Goal: Task Accomplishment & Management: Use online tool/utility

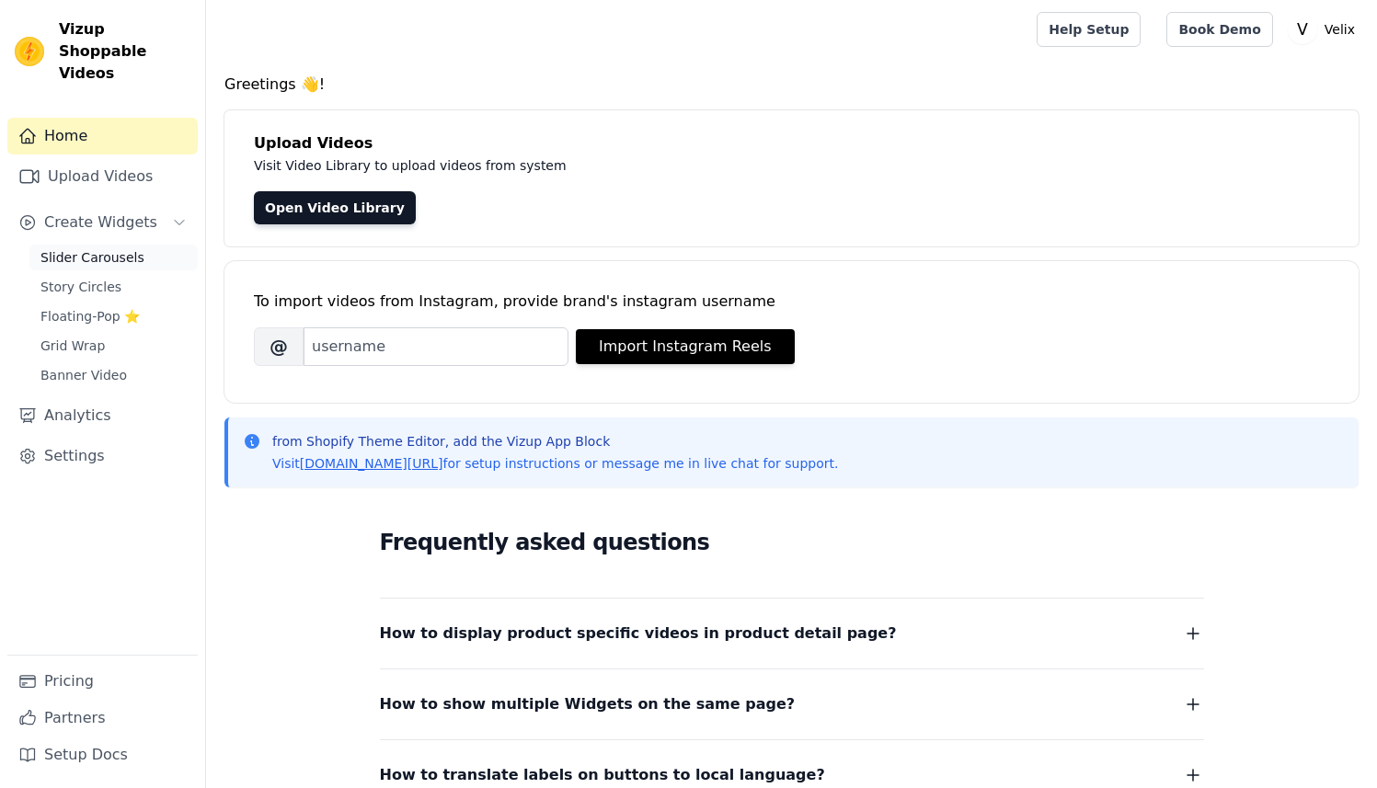
click at [84, 248] on span "Slider Carousels" at bounding box center [92, 257] width 104 height 18
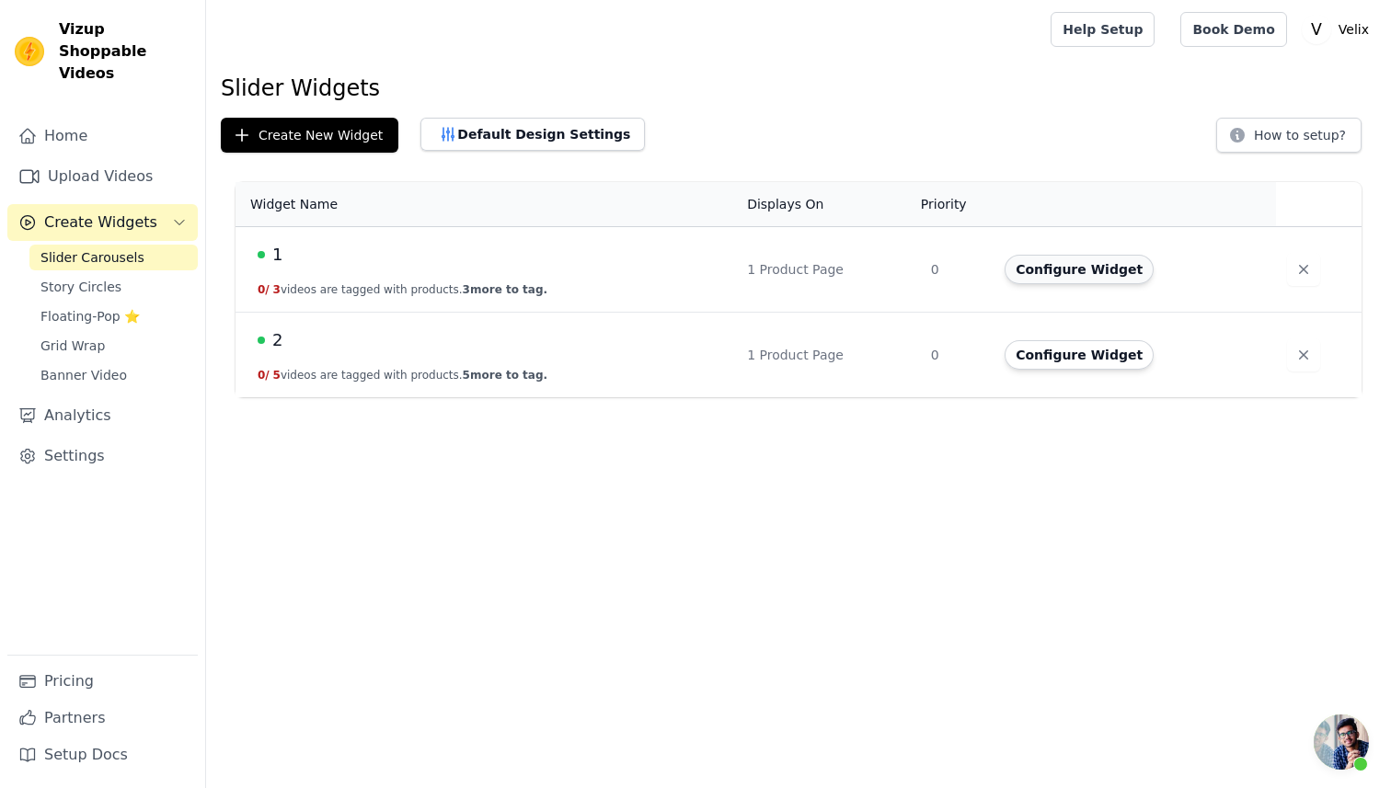
scroll to position [118, 0]
click at [1075, 266] on button "Configure Widget" at bounding box center [1079, 269] width 149 height 29
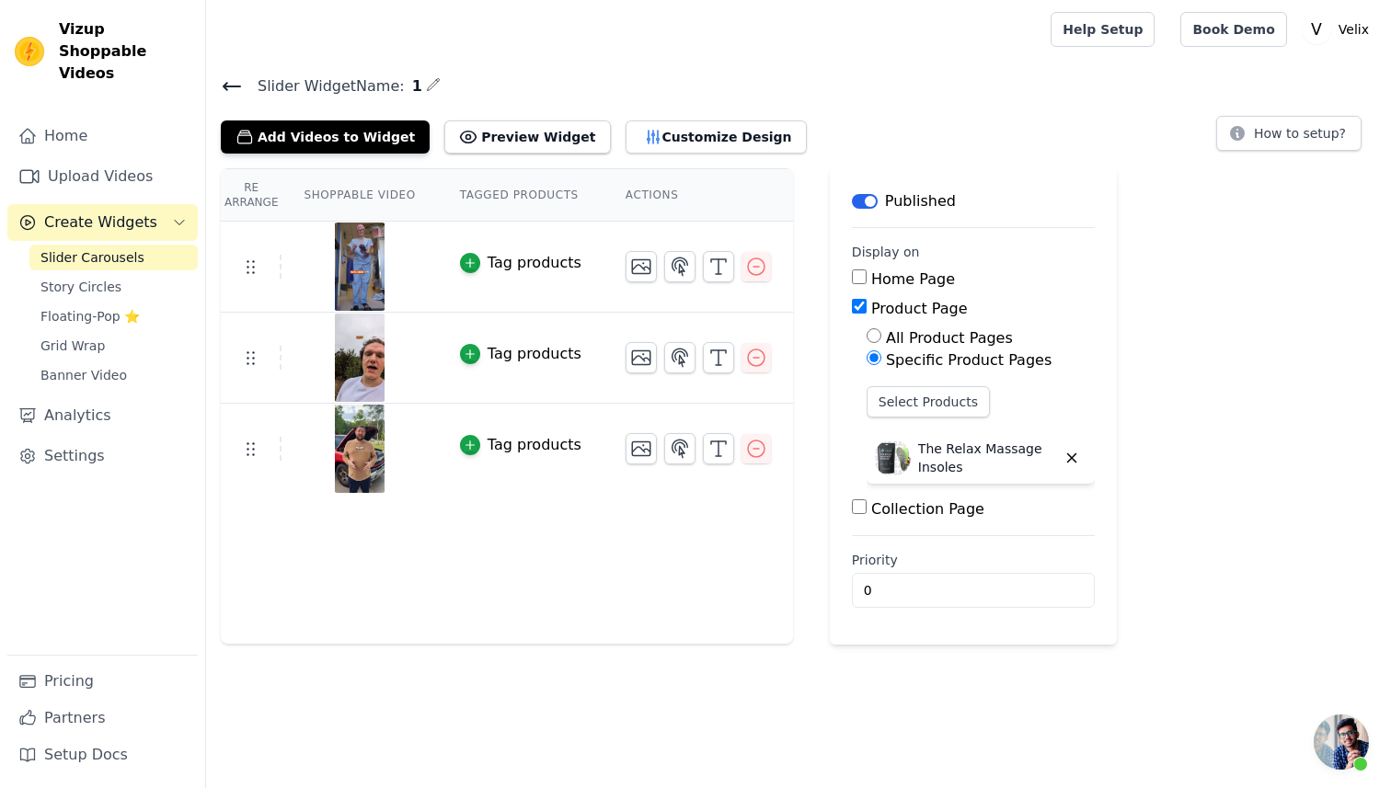
click at [918, 278] on label "Home Page" at bounding box center [913, 278] width 84 height 17
click at [867, 278] on input "Home Page" at bounding box center [859, 277] width 15 height 15
checkbox input "true"
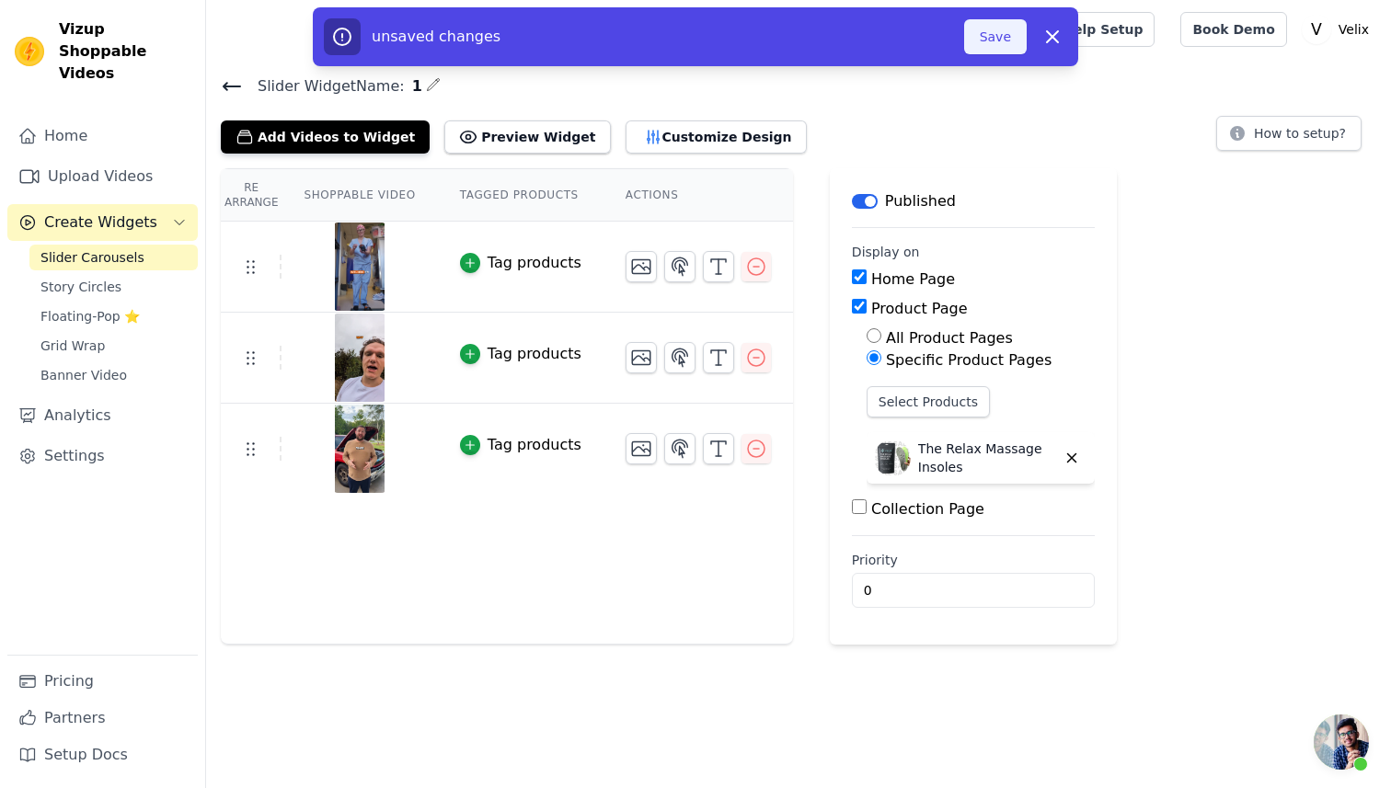
click at [990, 40] on button "Save" at bounding box center [995, 36] width 63 height 35
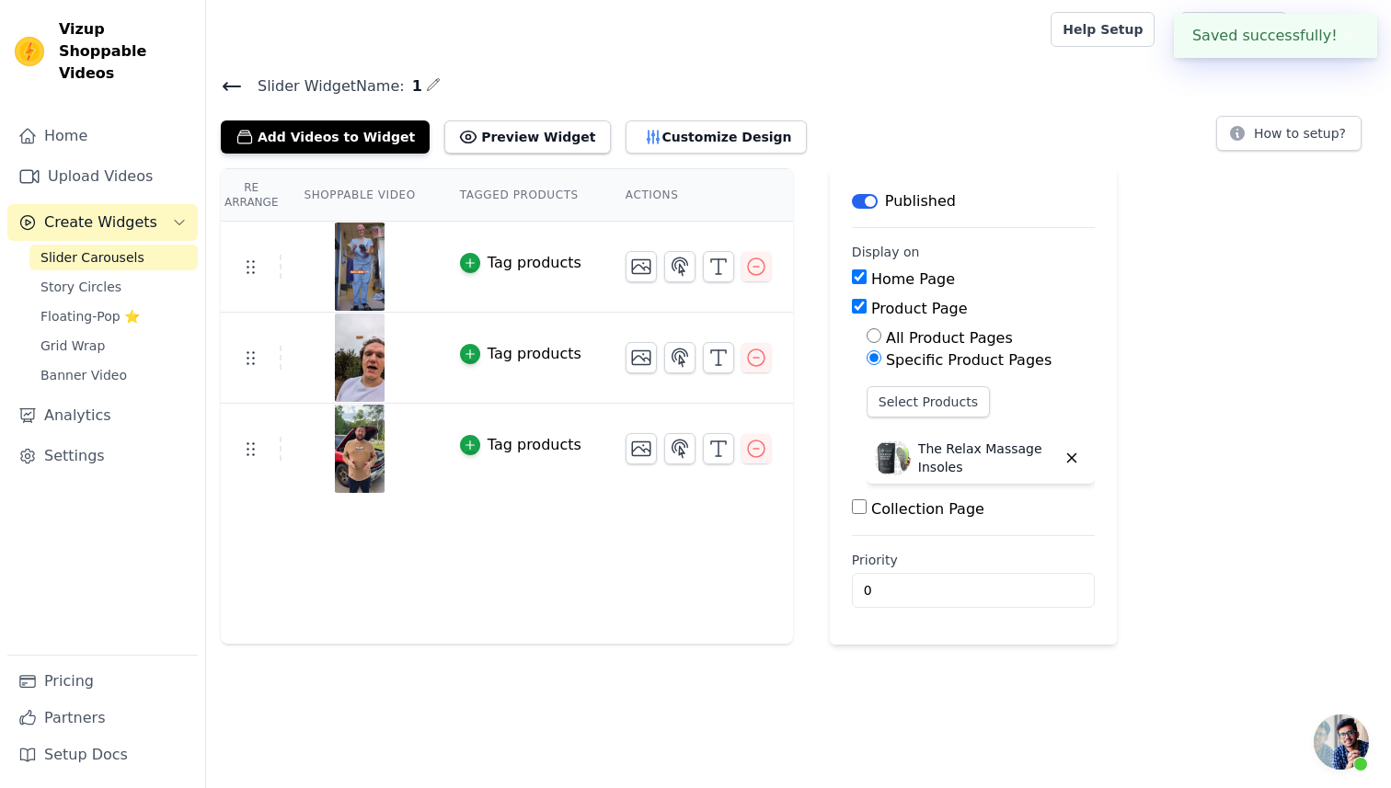
click at [236, 91] on icon at bounding box center [232, 86] width 22 height 22
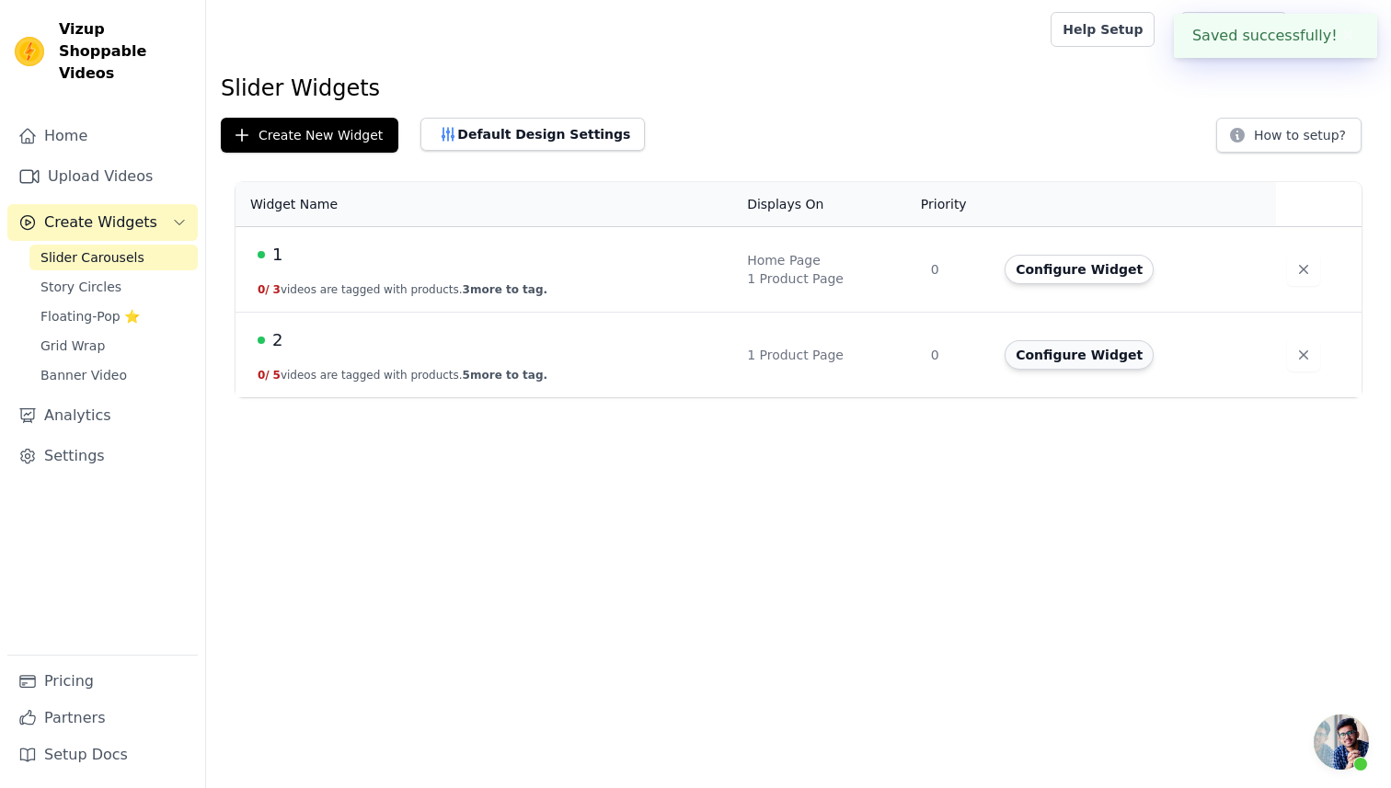
click at [1066, 356] on button "Configure Widget" at bounding box center [1079, 354] width 149 height 29
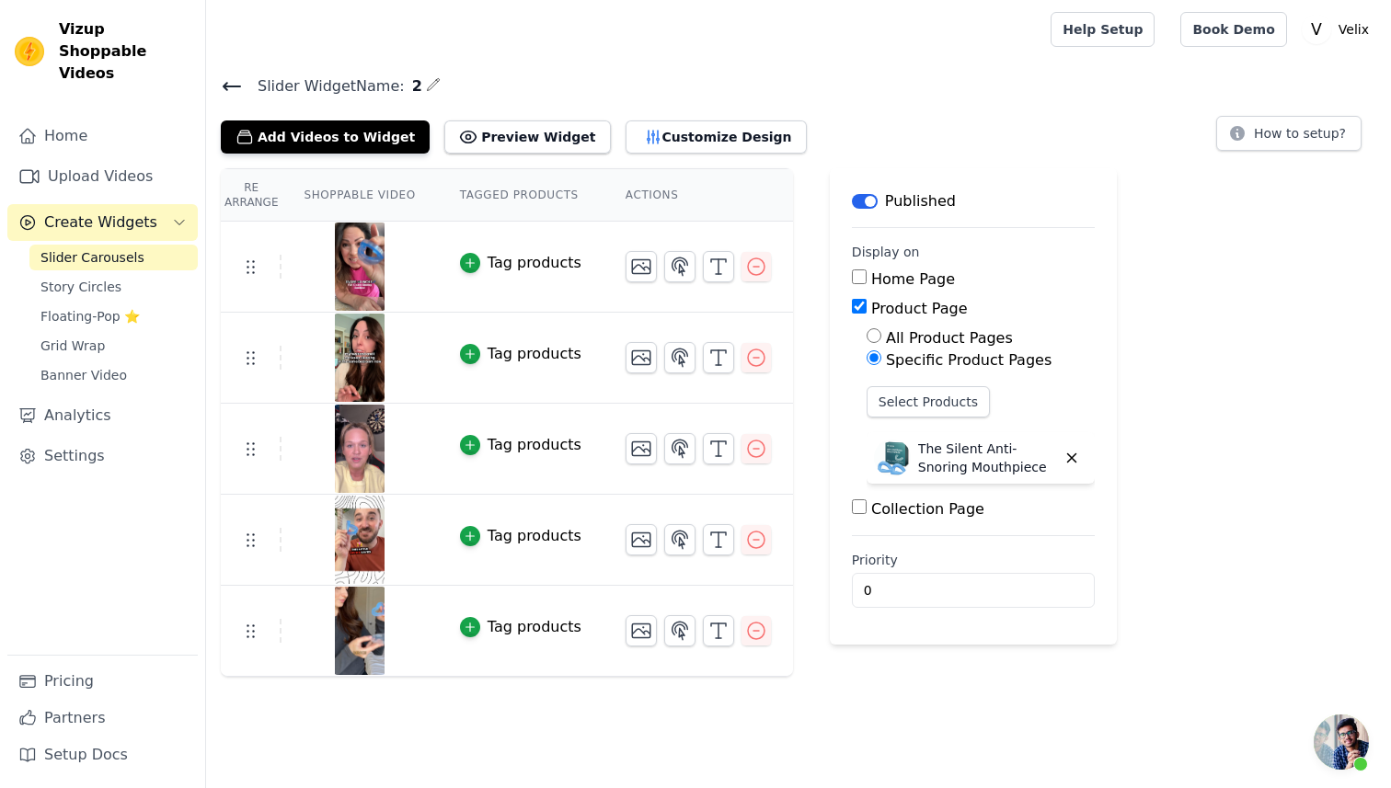
click at [942, 270] on label "Home Page" at bounding box center [913, 278] width 84 height 17
click at [867, 270] on input "Home Page" at bounding box center [859, 277] width 15 height 15
checkbox input "true"
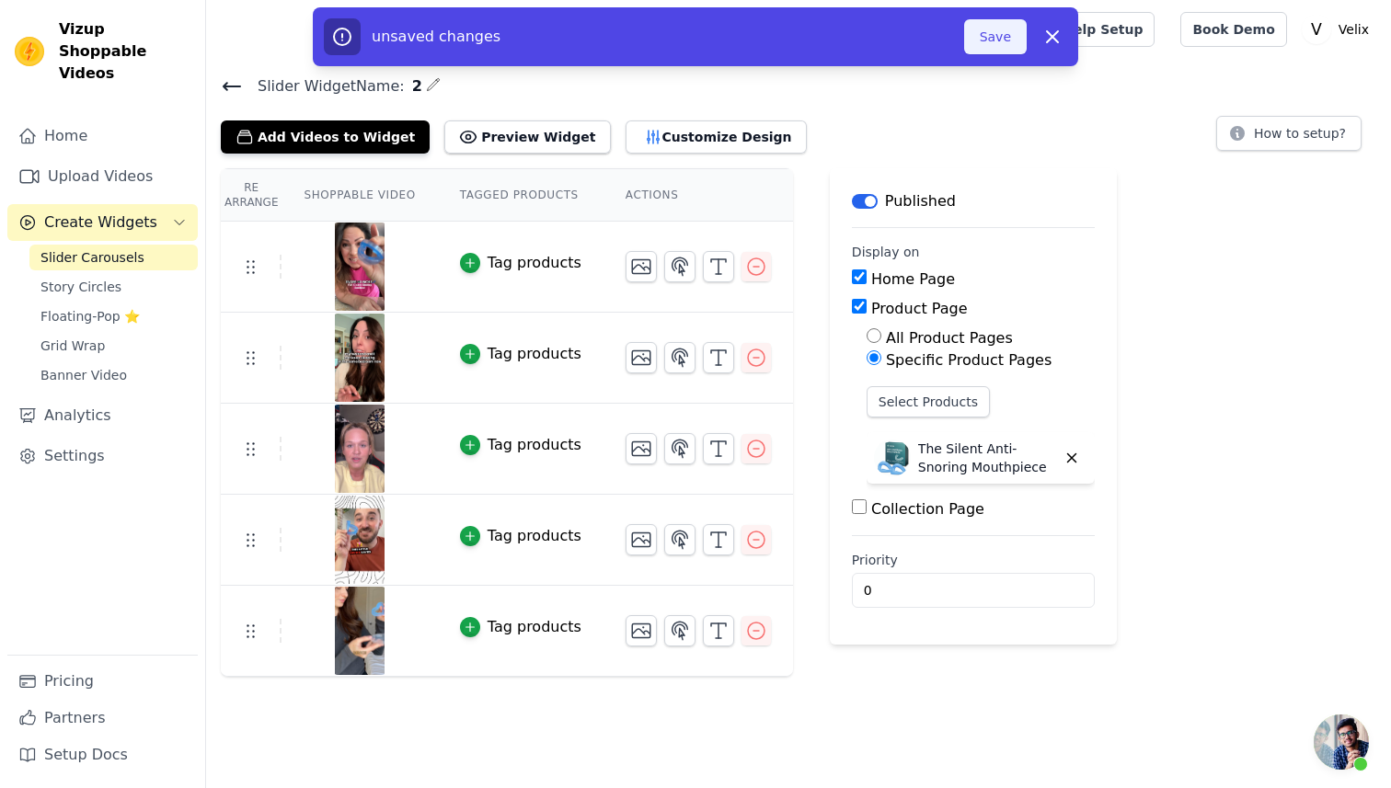
click at [989, 27] on button "Save" at bounding box center [995, 36] width 63 height 35
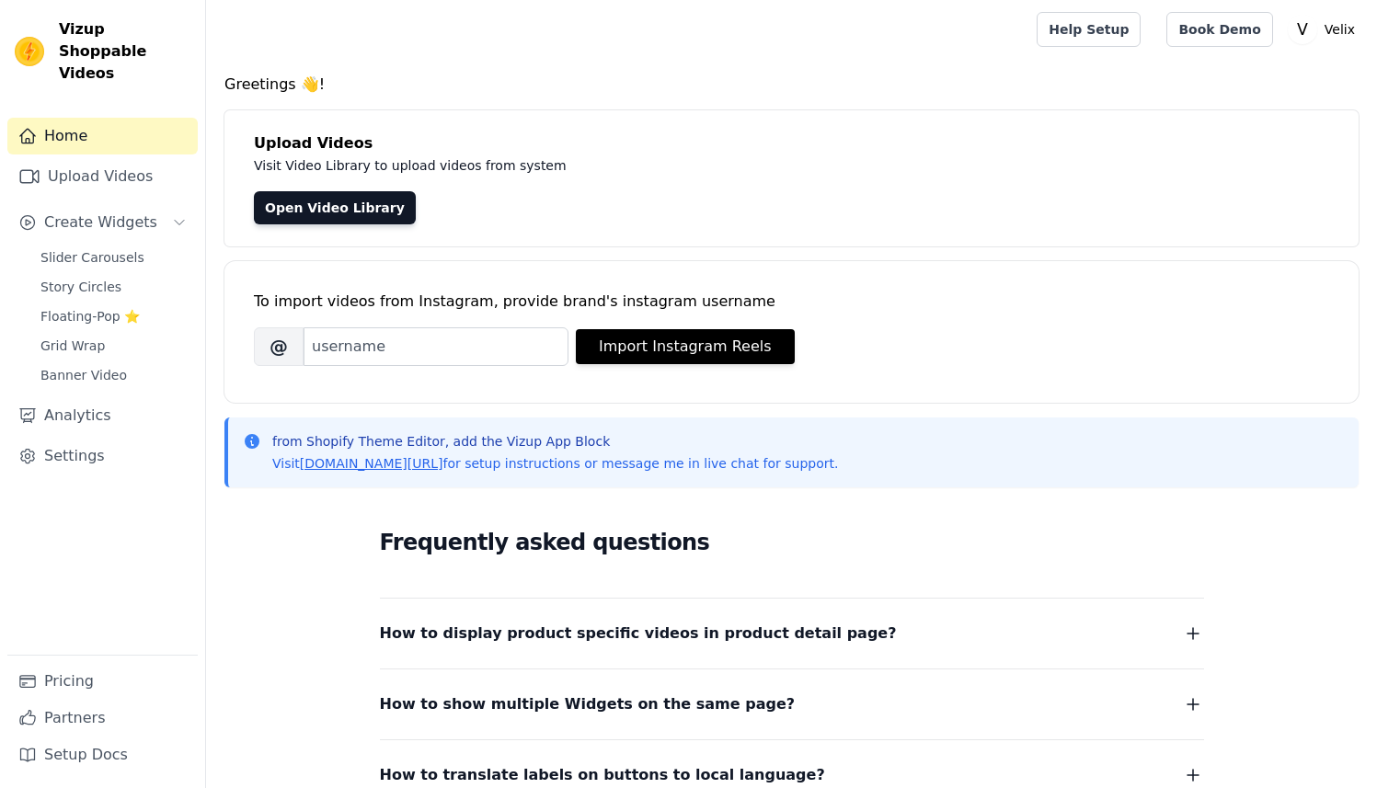
click at [126, 339] on div "Slider Carousels Story Circles Floating-Pop ⭐ Grid Wrap Banner Video" at bounding box center [113, 317] width 168 height 144
click at [127, 333] on link "Grid Wrap" at bounding box center [113, 346] width 168 height 26
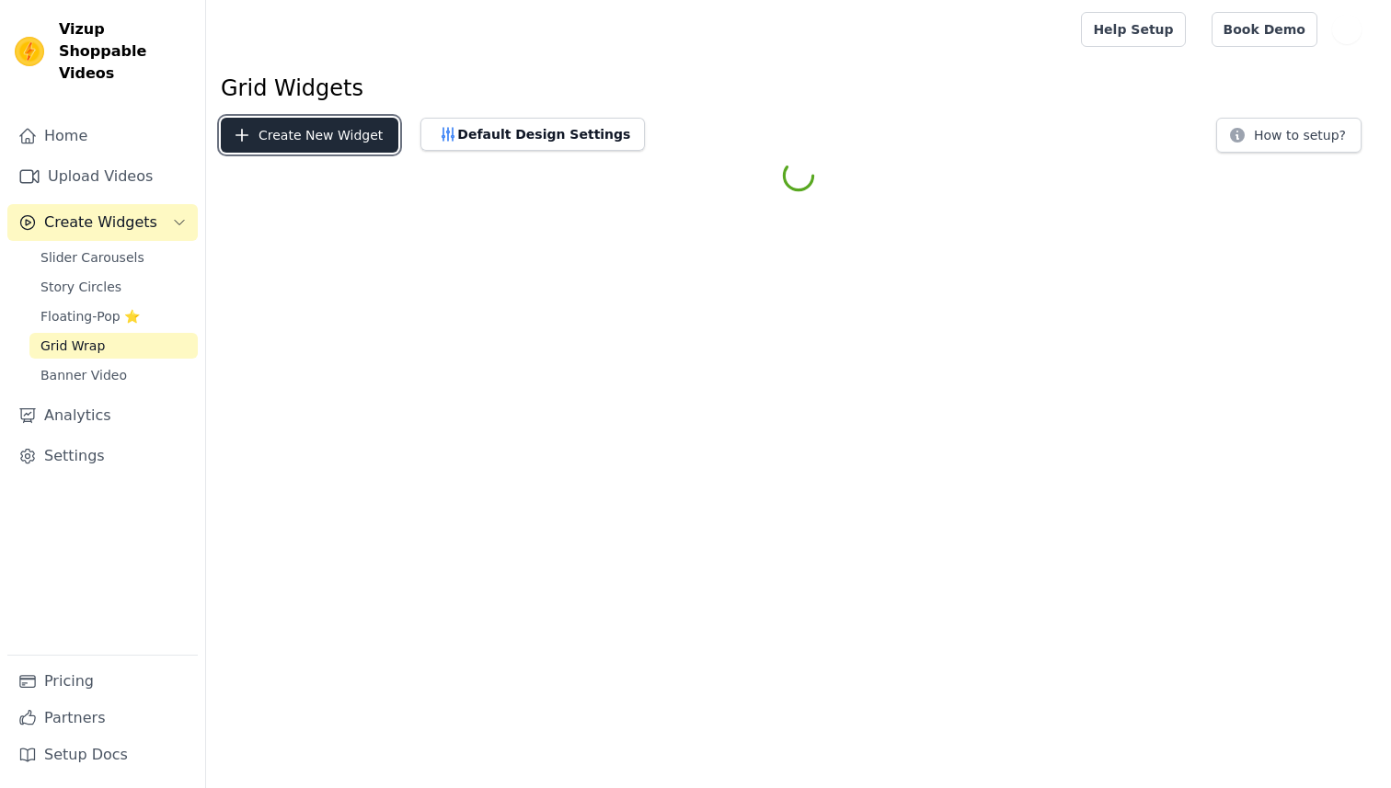
click at [341, 140] on button "Create New Widget" at bounding box center [310, 135] width 178 height 35
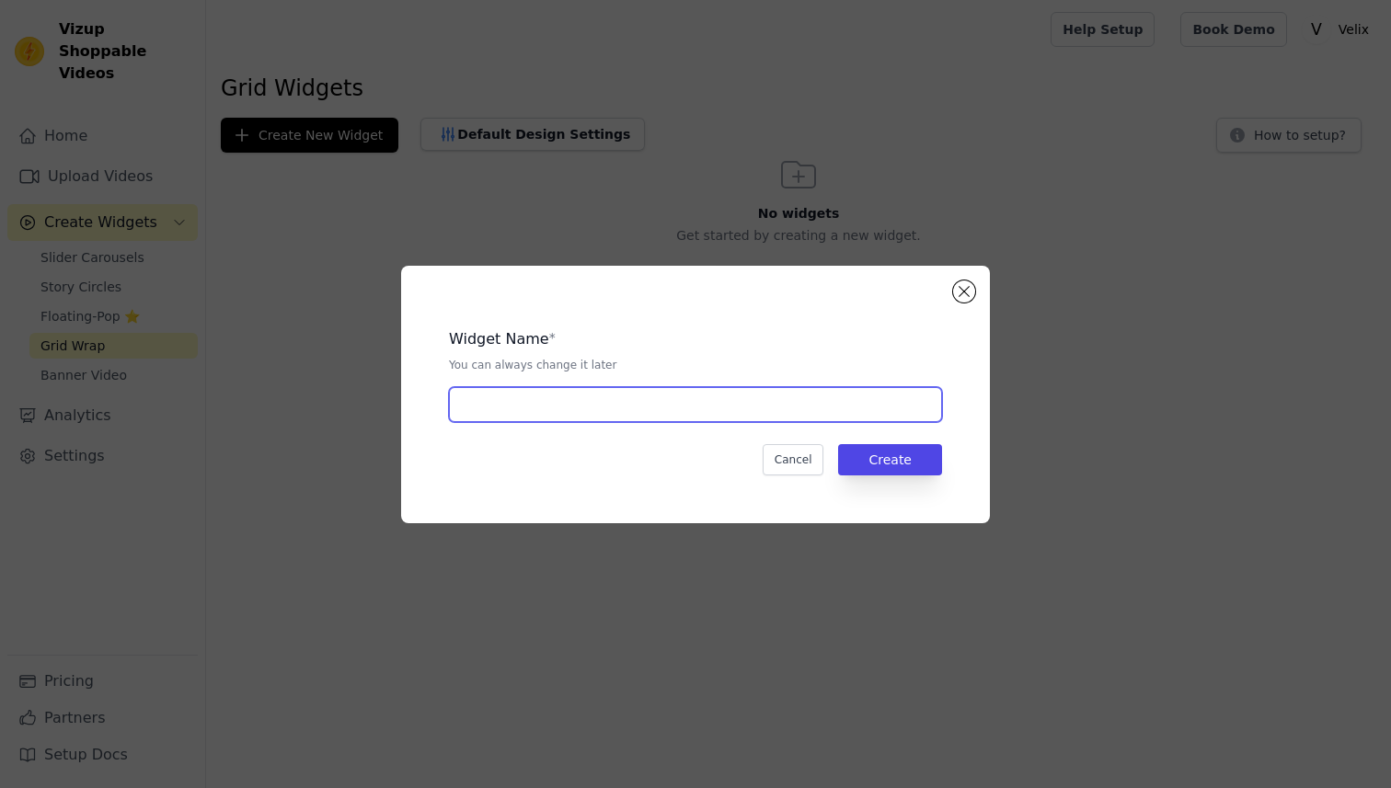
click at [604, 397] on input "text" at bounding box center [695, 404] width 493 height 35
type input "1"
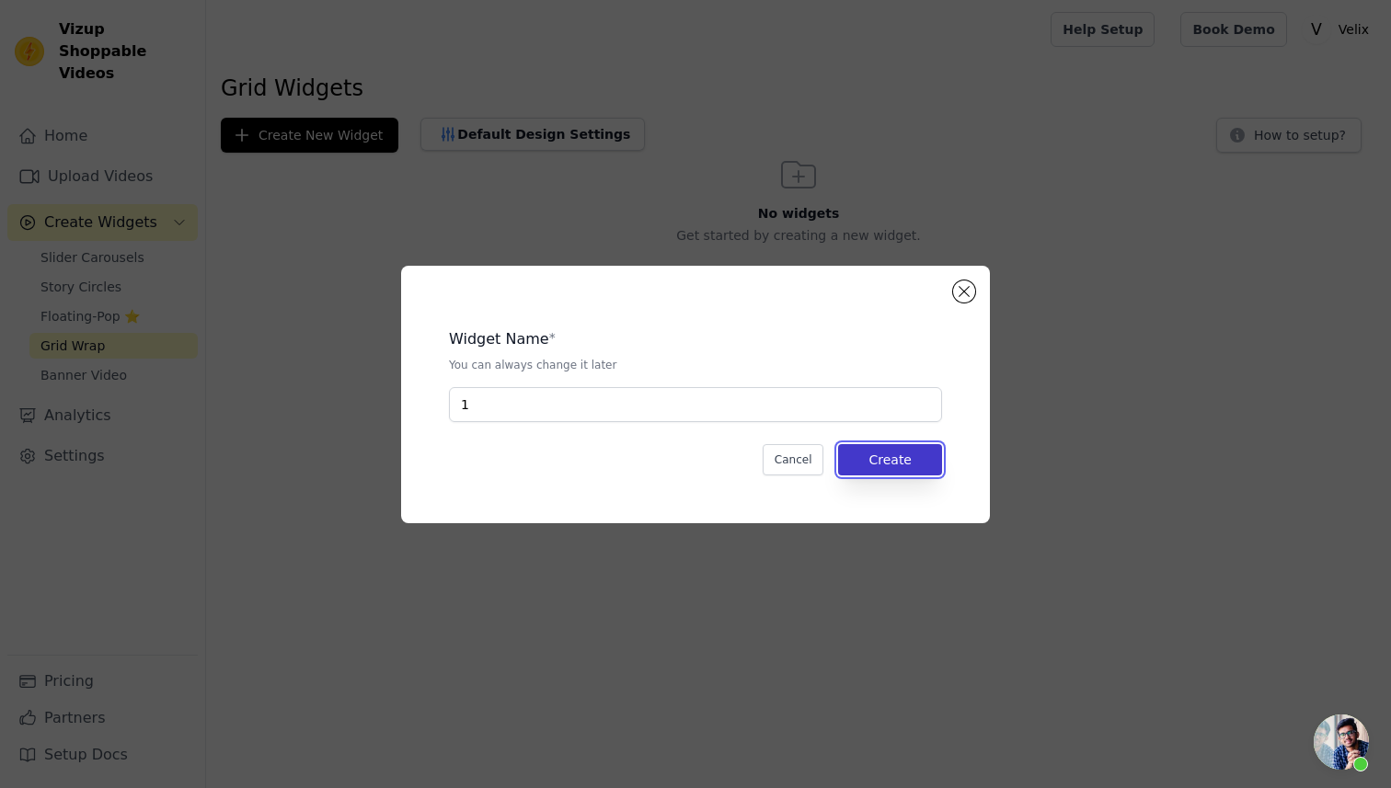
click at [885, 462] on button "Create" at bounding box center [890, 459] width 104 height 31
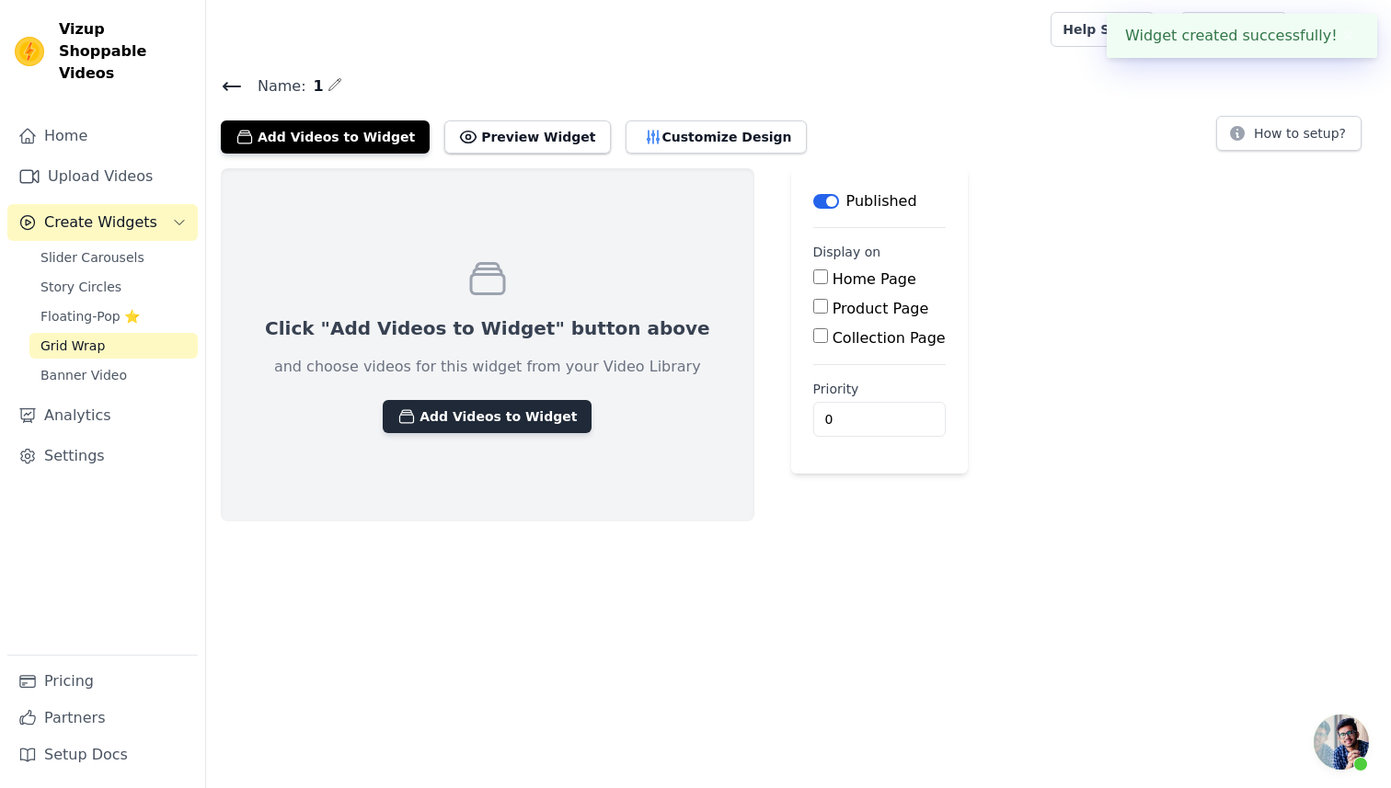
click at [455, 421] on button "Add Videos to Widget" at bounding box center [487, 416] width 209 height 33
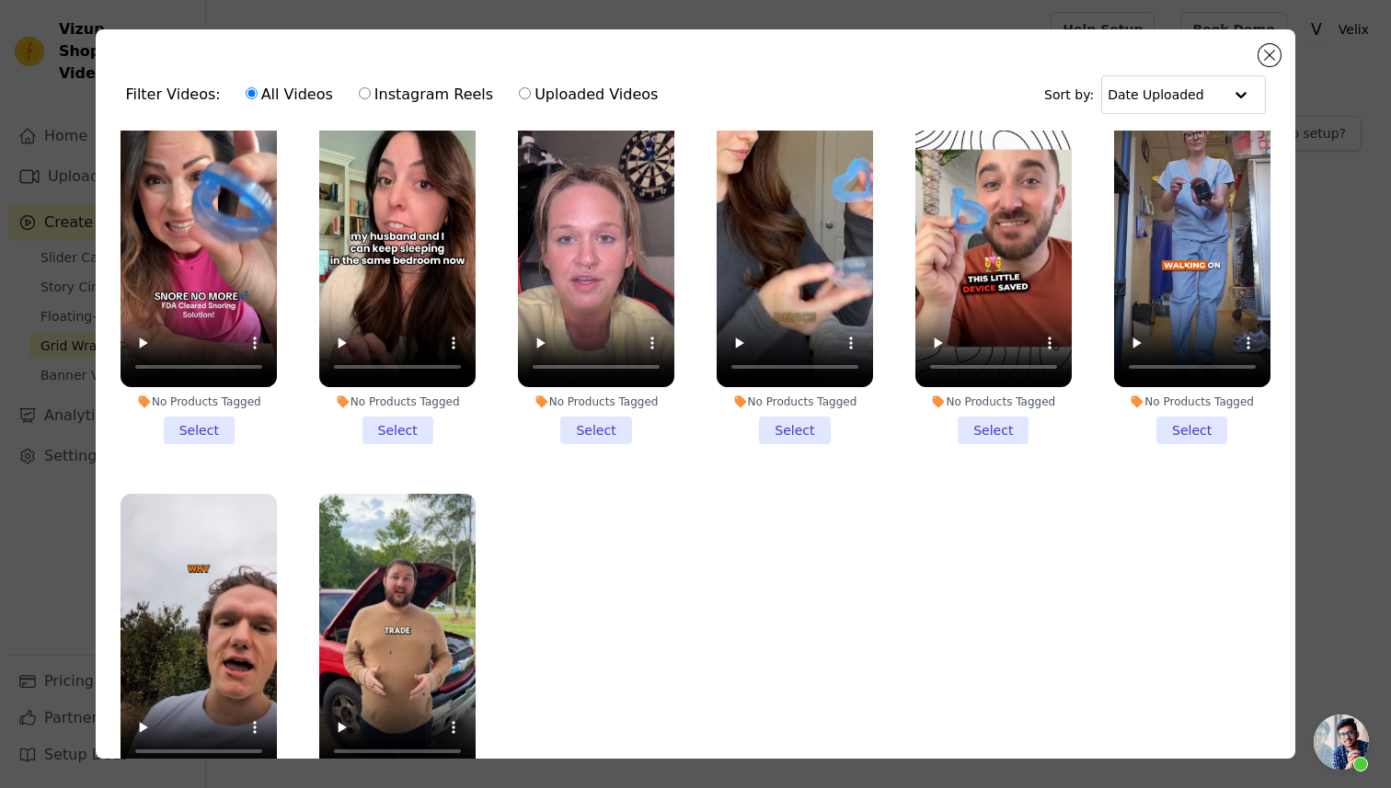
scroll to position [35, 0]
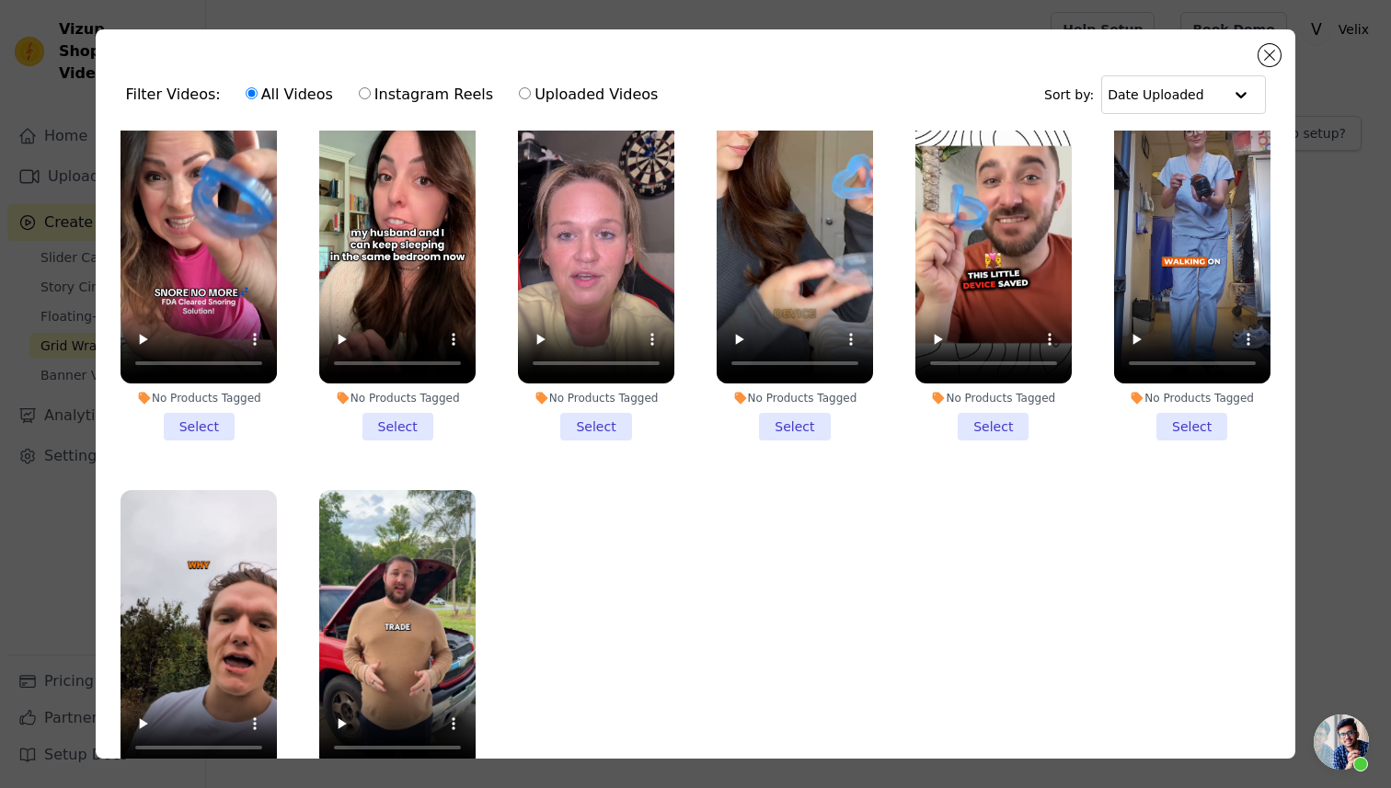
click at [186, 409] on li "No Products Tagged Select" at bounding box center [199, 273] width 156 height 335
click at [0, 0] on input "No Products Tagged Select" at bounding box center [0, 0] width 0 height 0
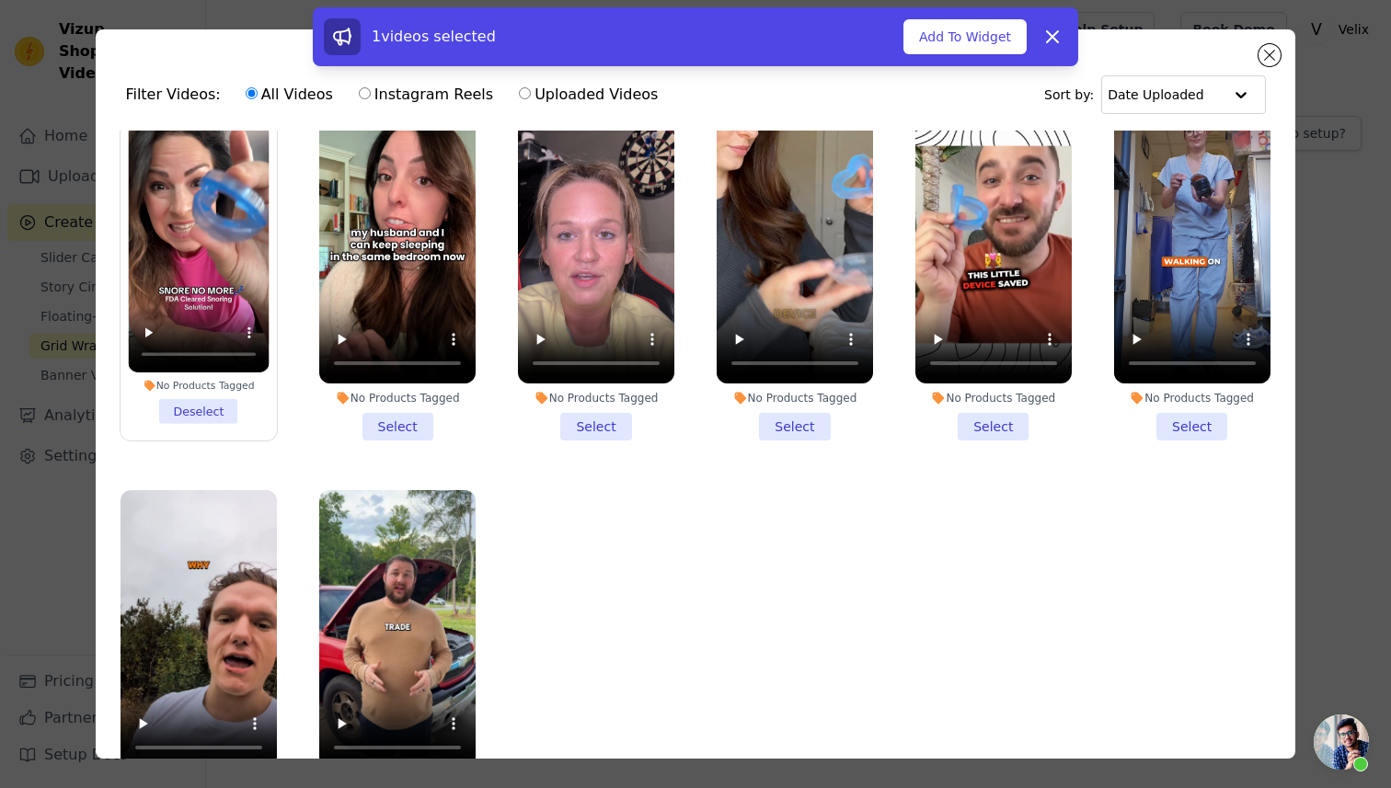
click at [413, 418] on li "No Products Tagged Select" at bounding box center [397, 273] width 156 height 335
click at [0, 0] on input "No Products Tagged Select" at bounding box center [0, 0] width 0 height 0
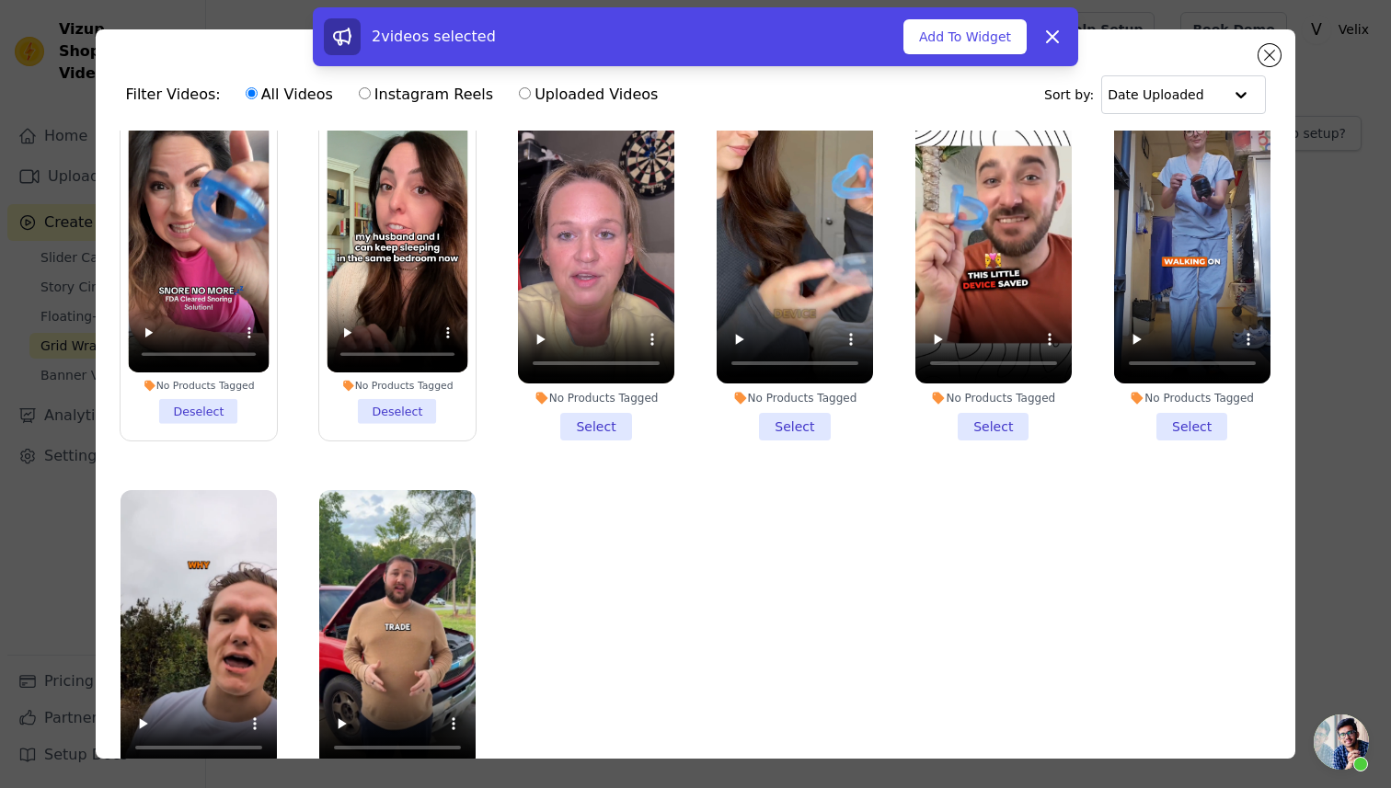
click at [611, 419] on li "No Products Tagged Select" at bounding box center [596, 273] width 156 height 335
click at [0, 0] on input "No Products Tagged Select" at bounding box center [0, 0] width 0 height 0
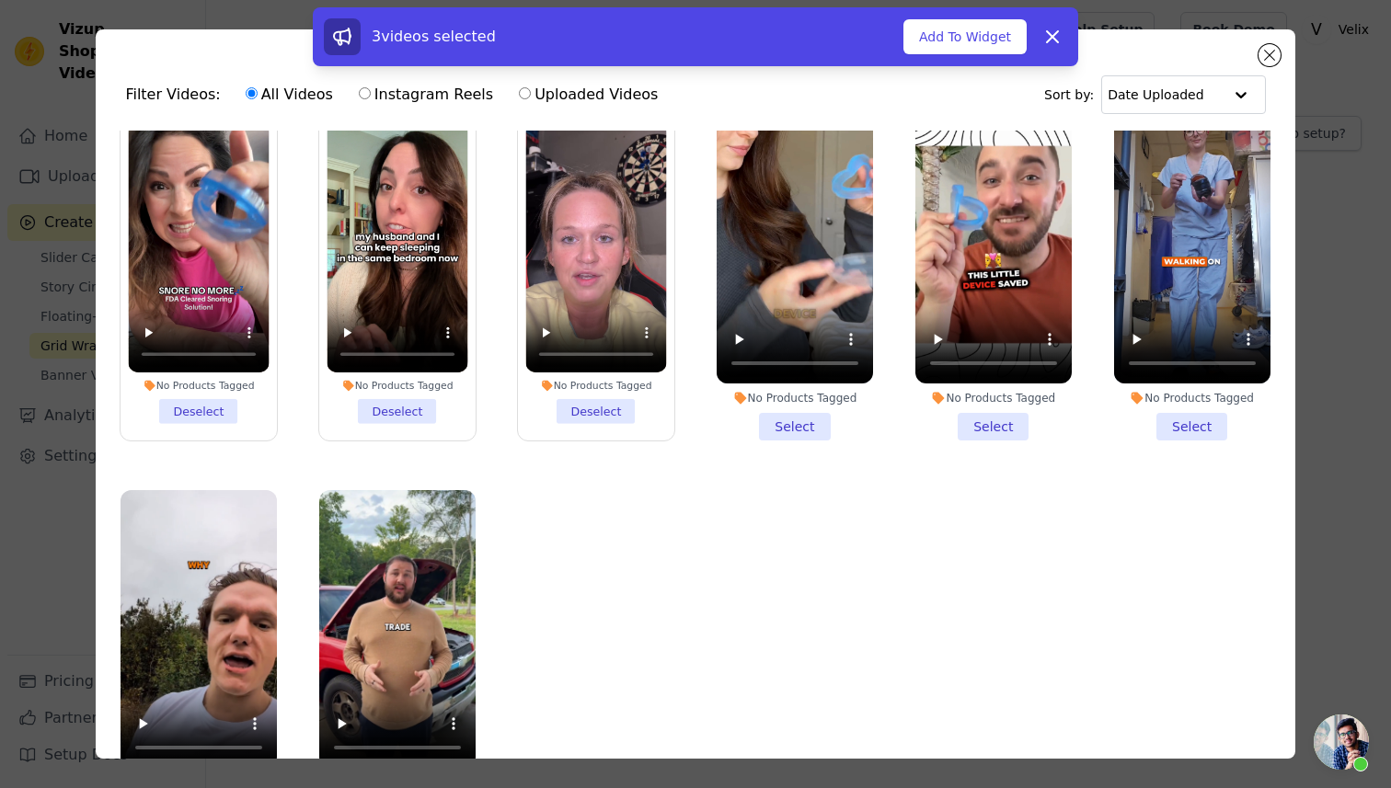
click at [775, 420] on li "No Products Tagged Select" at bounding box center [795, 273] width 156 height 335
click at [0, 0] on input "No Products Tagged Select" at bounding box center [0, 0] width 0 height 0
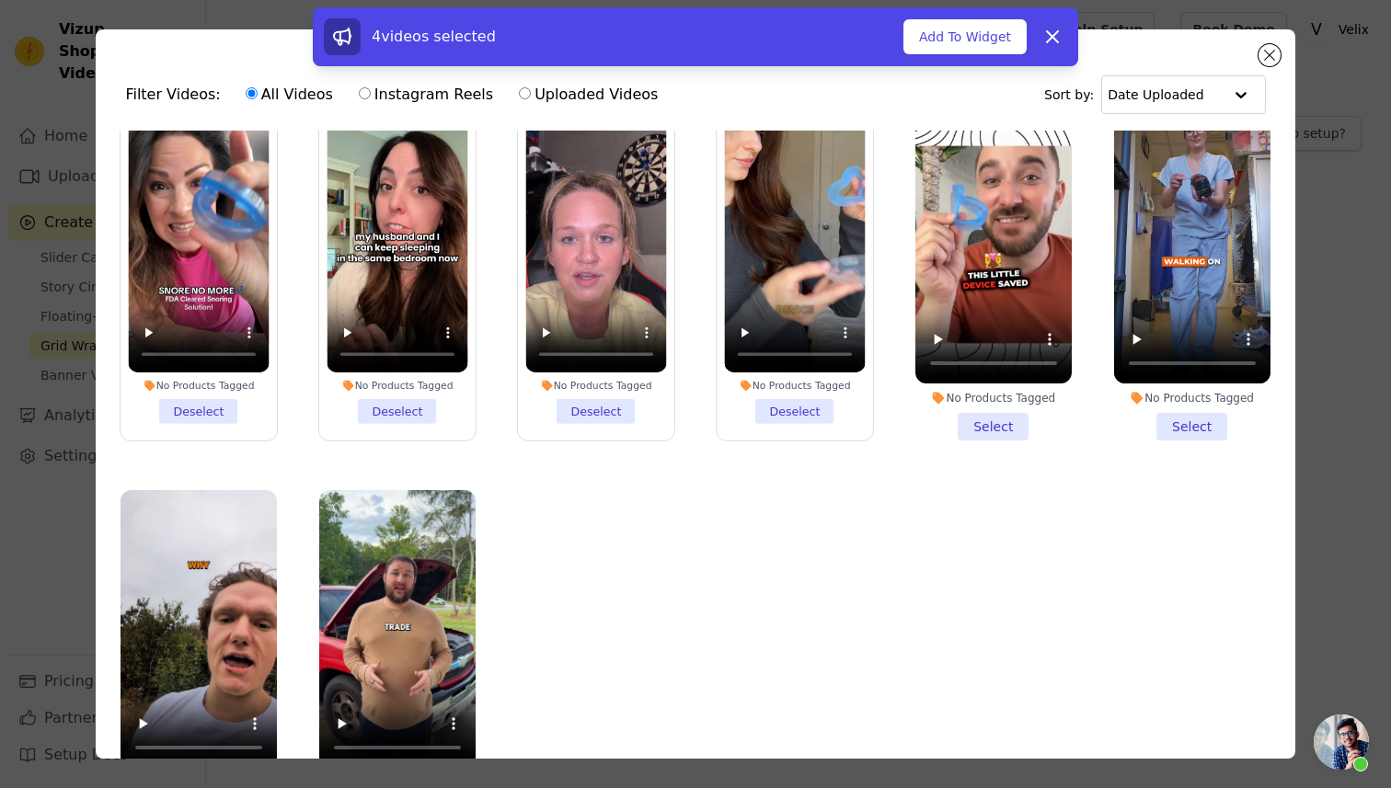
click at [954, 419] on li "No Products Tagged Select" at bounding box center [993, 273] width 156 height 335
click at [0, 0] on input "No Products Tagged Select" at bounding box center [0, 0] width 0 height 0
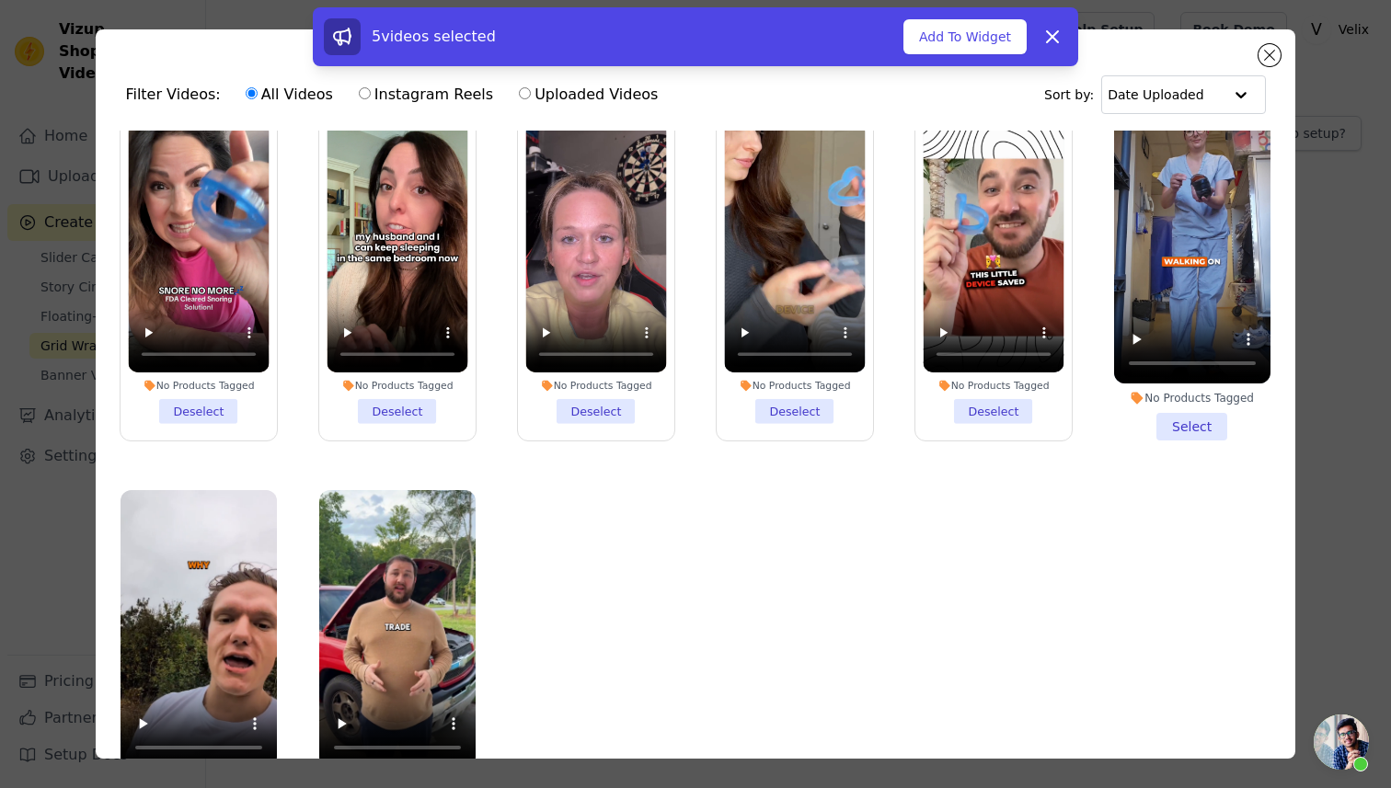
click at [1196, 425] on li "No Products Tagged Select" at bounding box center [1192, 273] width 156 height 335
click at [0, 0] on input "No Products Tagged Select" at bounding box center [0, 0] width 0 height 0
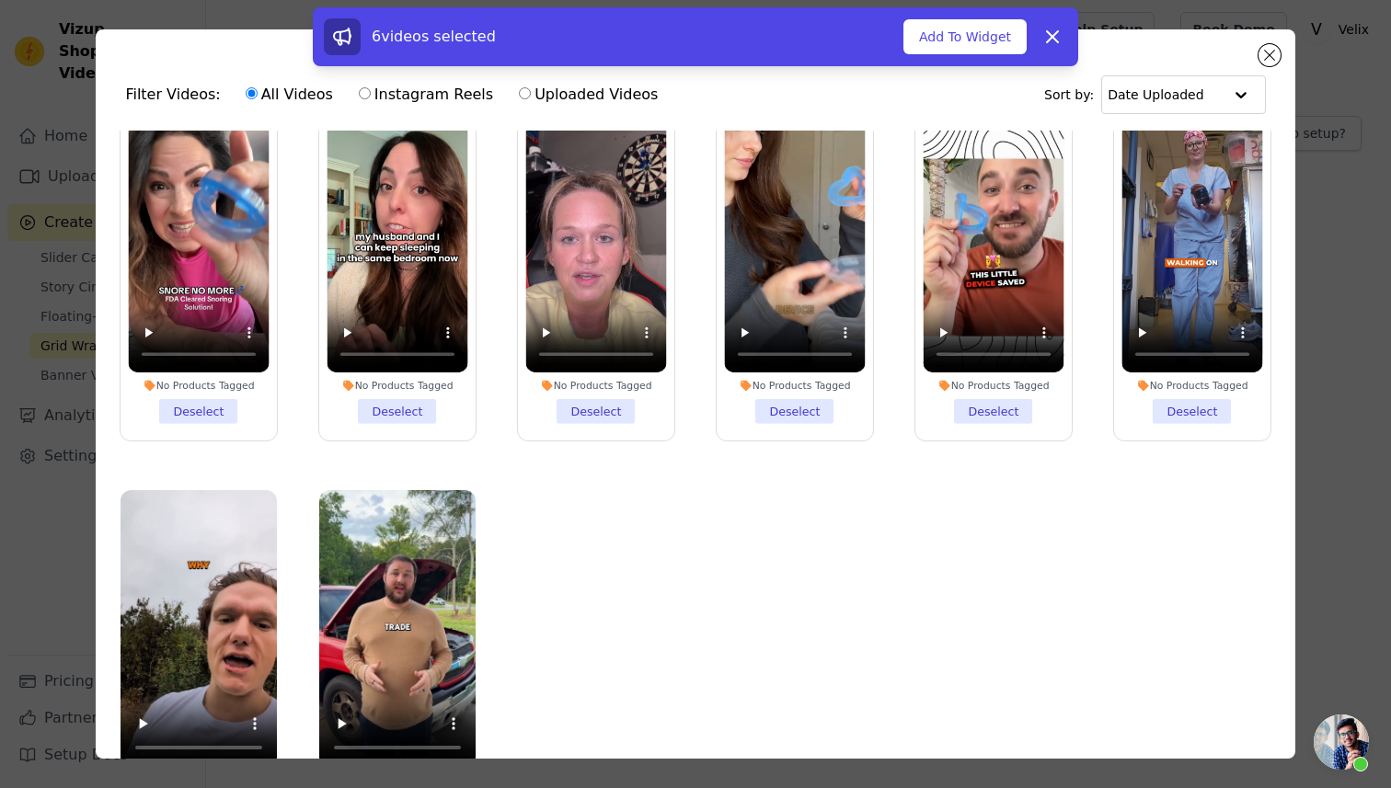
scroll to position [160, 0]
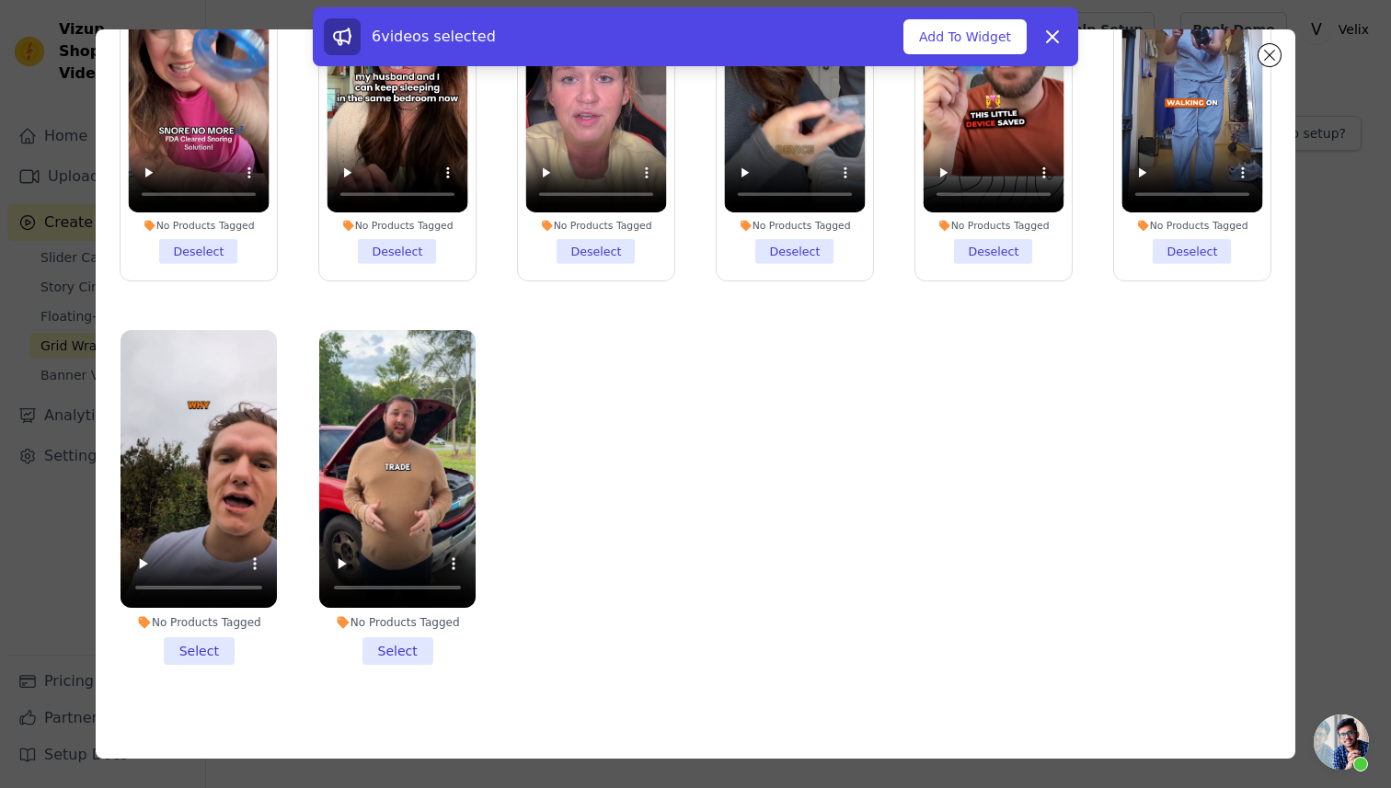
click at [200, 644] on li "No Products Tagged Select" at bounding box center [199, 497] width 156 height 335
click at [0, 0] on input "No Products Tagged Select" at bounding box center [0, 0] width 0 height 0
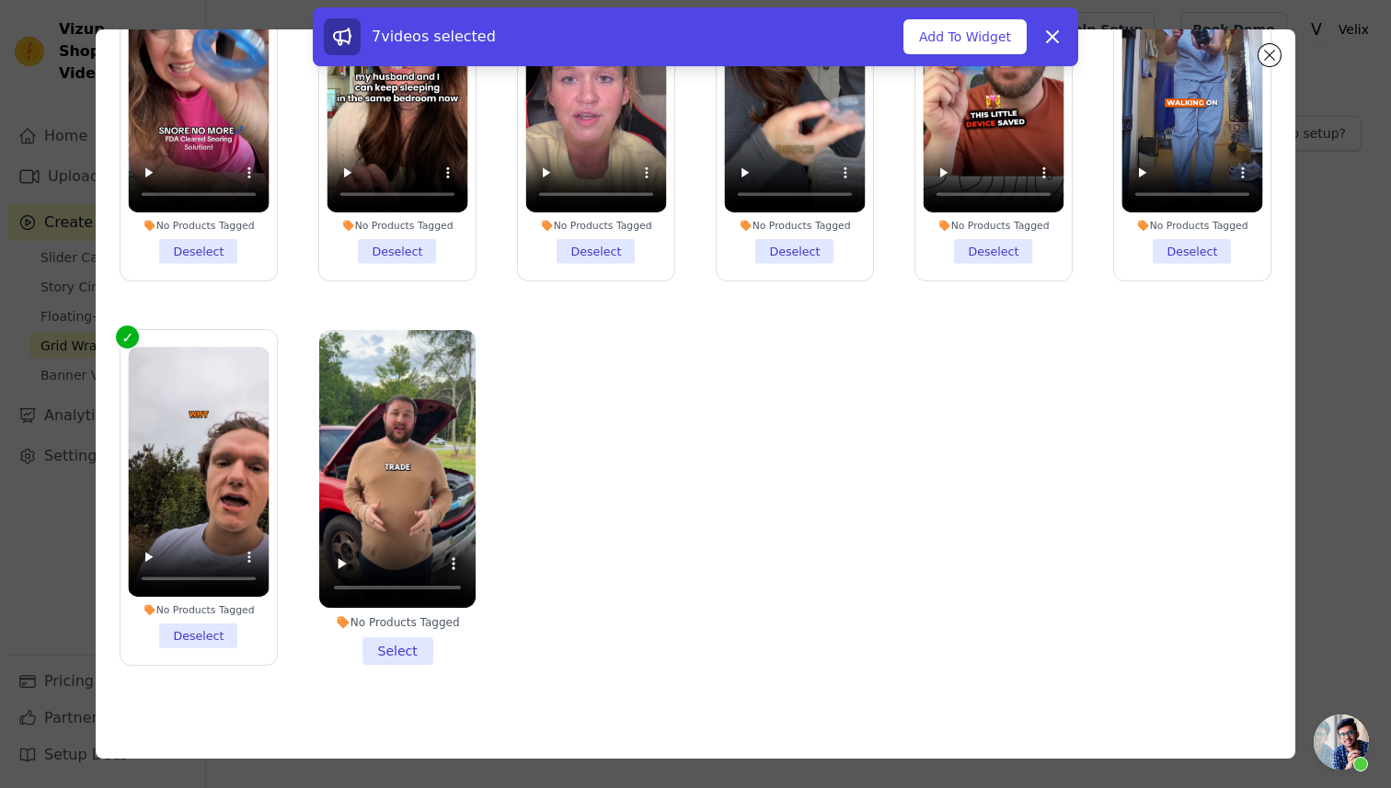
click at [428, 645] on li "No Products Tagged Select" at bounding box center [397, 497] width 156 height 335
click at [0, 0] on input "No Products Tagged Select" at bounding box center [0, 0] width 0 height 0
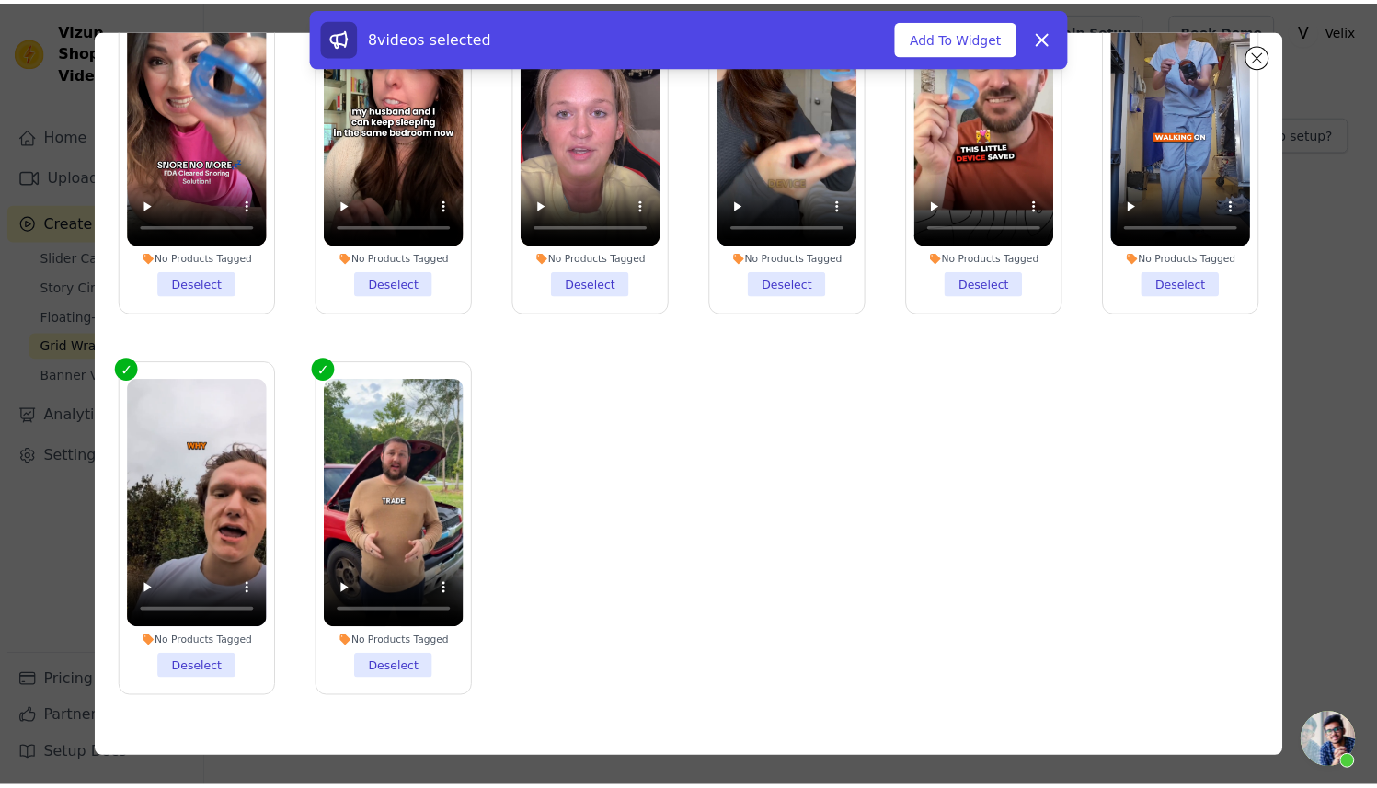
scroll to position [0, 0]
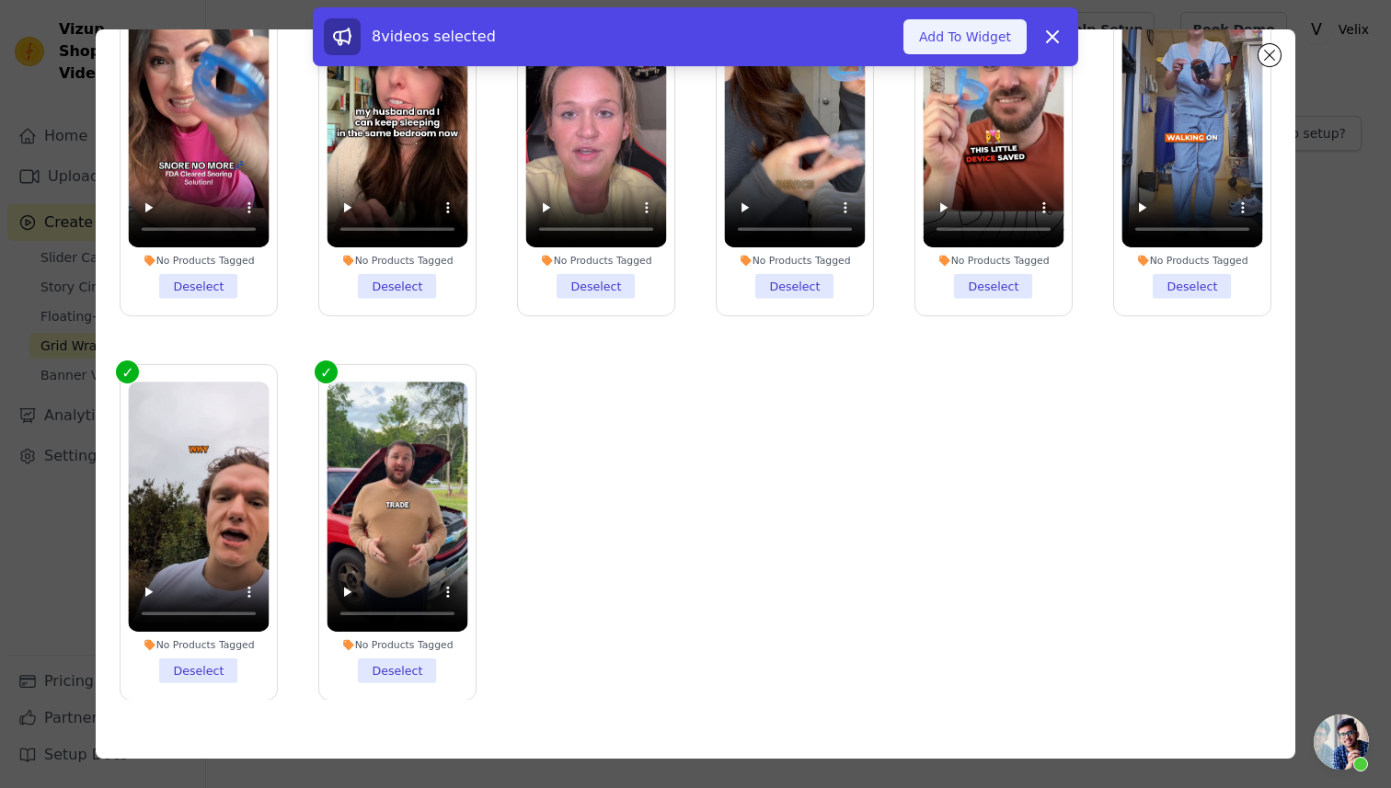
click at [959, 32] on button "Add To Widget" at bounding box center [964, 36] width 123 height 35
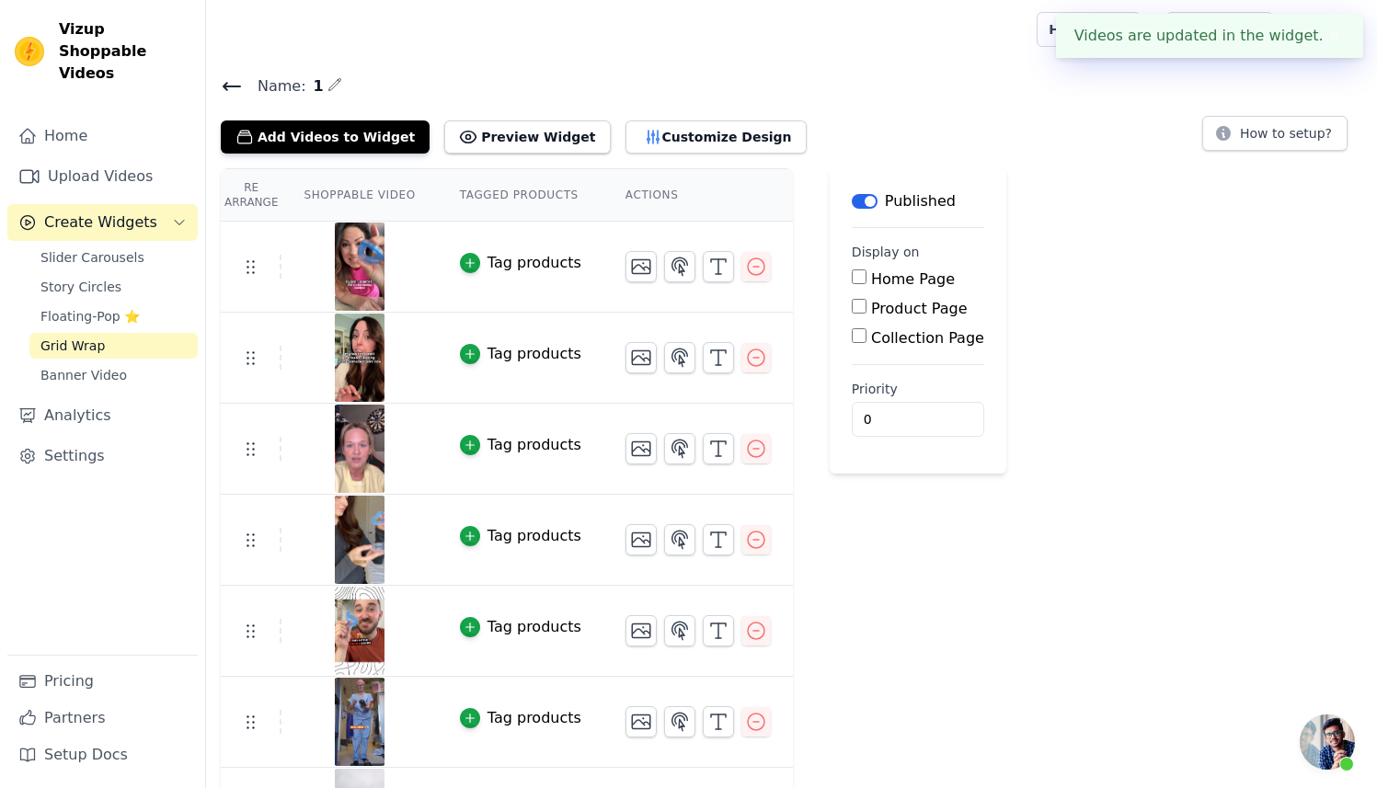
click at [887, 282] on label "Home Page" at bounding box center [913, 278] width 84 height 17
click at [867, 282] on input "Home Page" at bounding box center [859, 277] width 15 height 15
checkbox input "true"
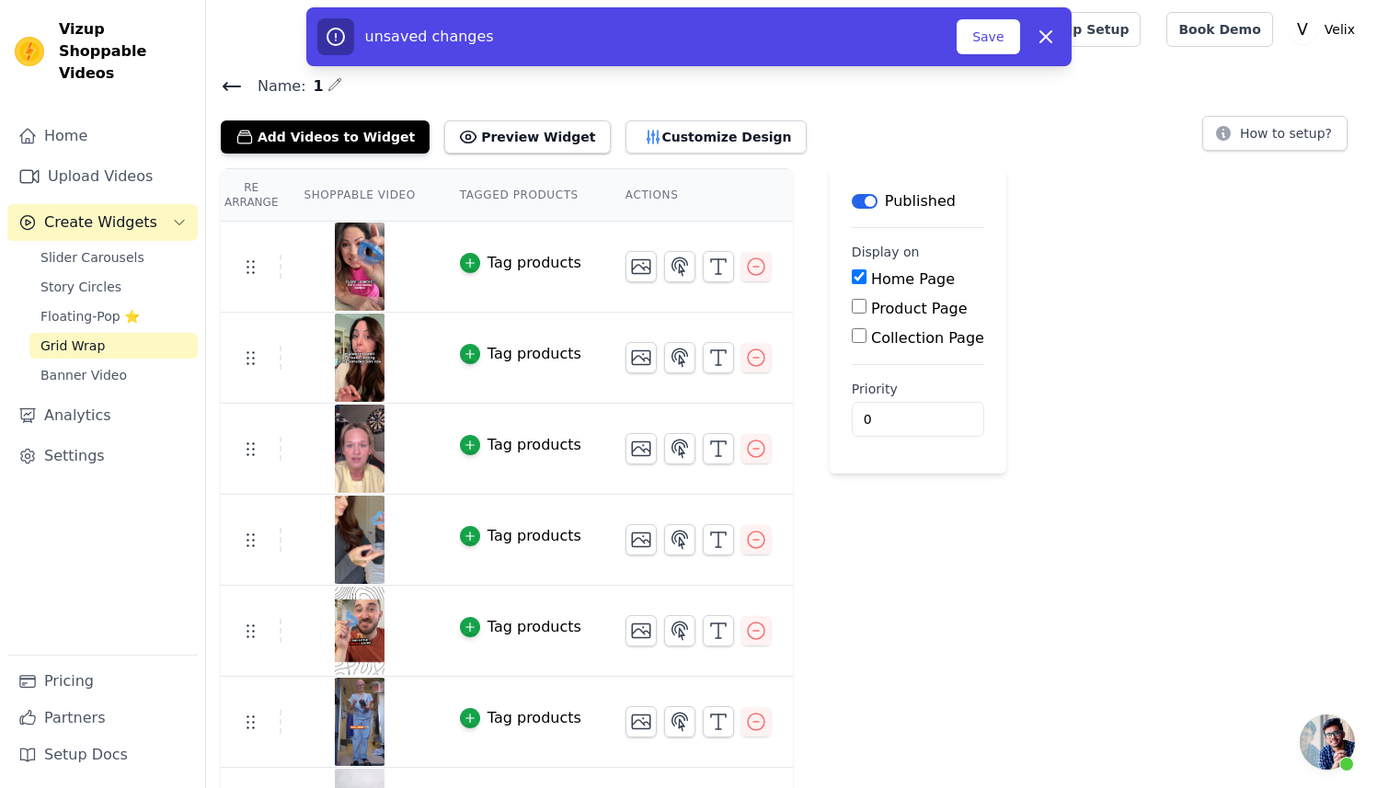
click at [357, 353] on img at bounding box center [360, 358] width 52 height 88
click at [972, 60] on div "unsaved changes Save Dismiss" at bounding box center [688, 36] width 765 height 59
click at [974, 42] on button "Save" at bounding box center [988, 36] width 63 height 35
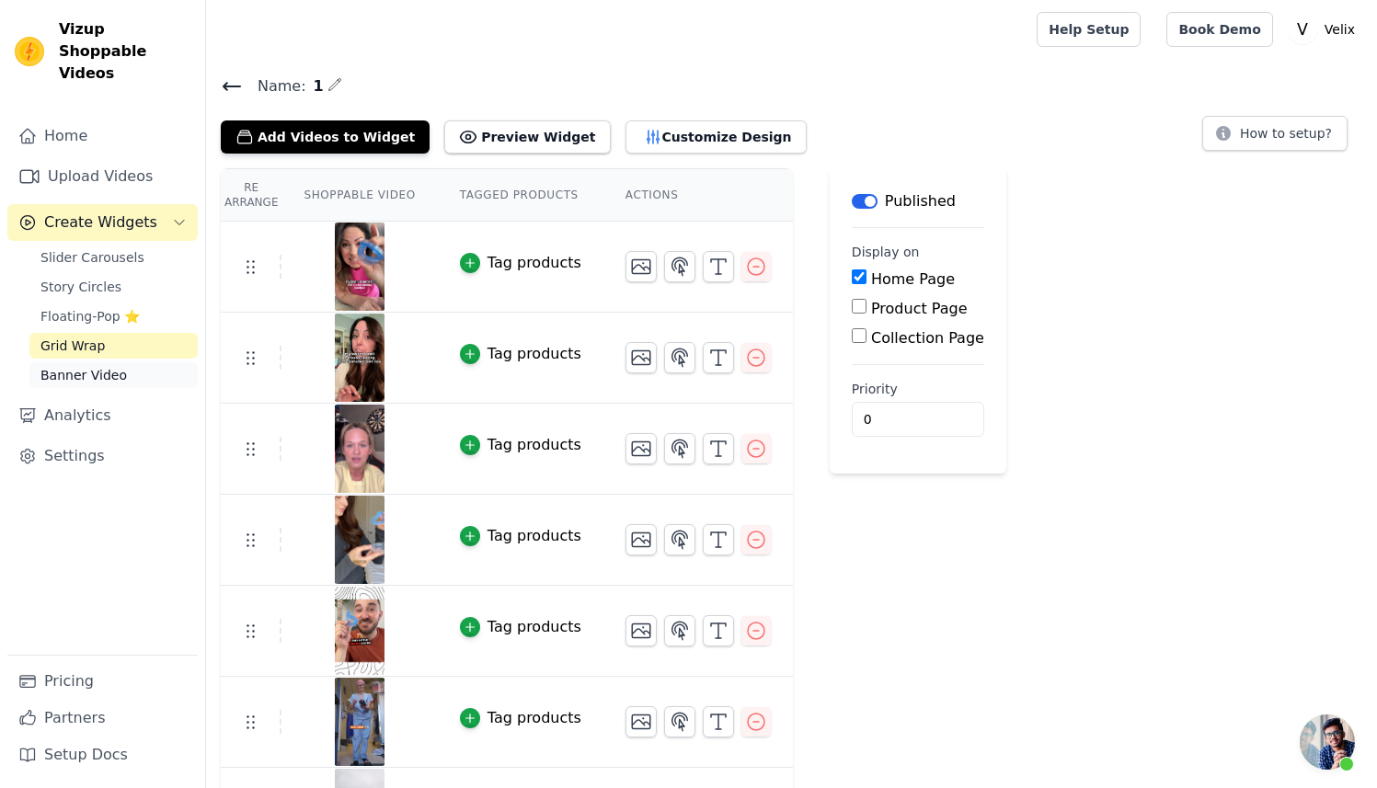
click at [59, 366] on span "Banner Video" at bounding box center [83, 375] width 86 height 18
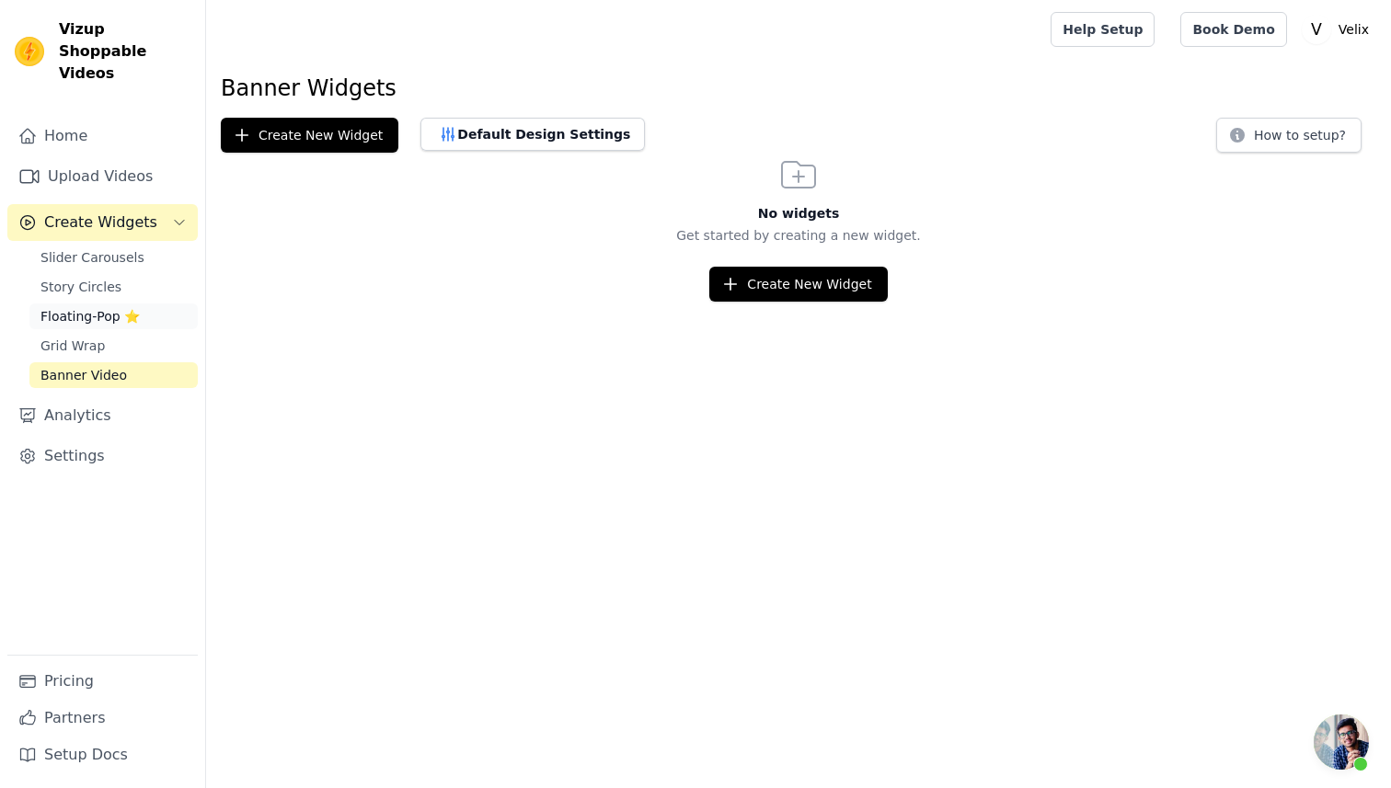
click at [84, 307] on span "Floating-Pop ⭐" at bounding box center [89, 316] width 99 height 18
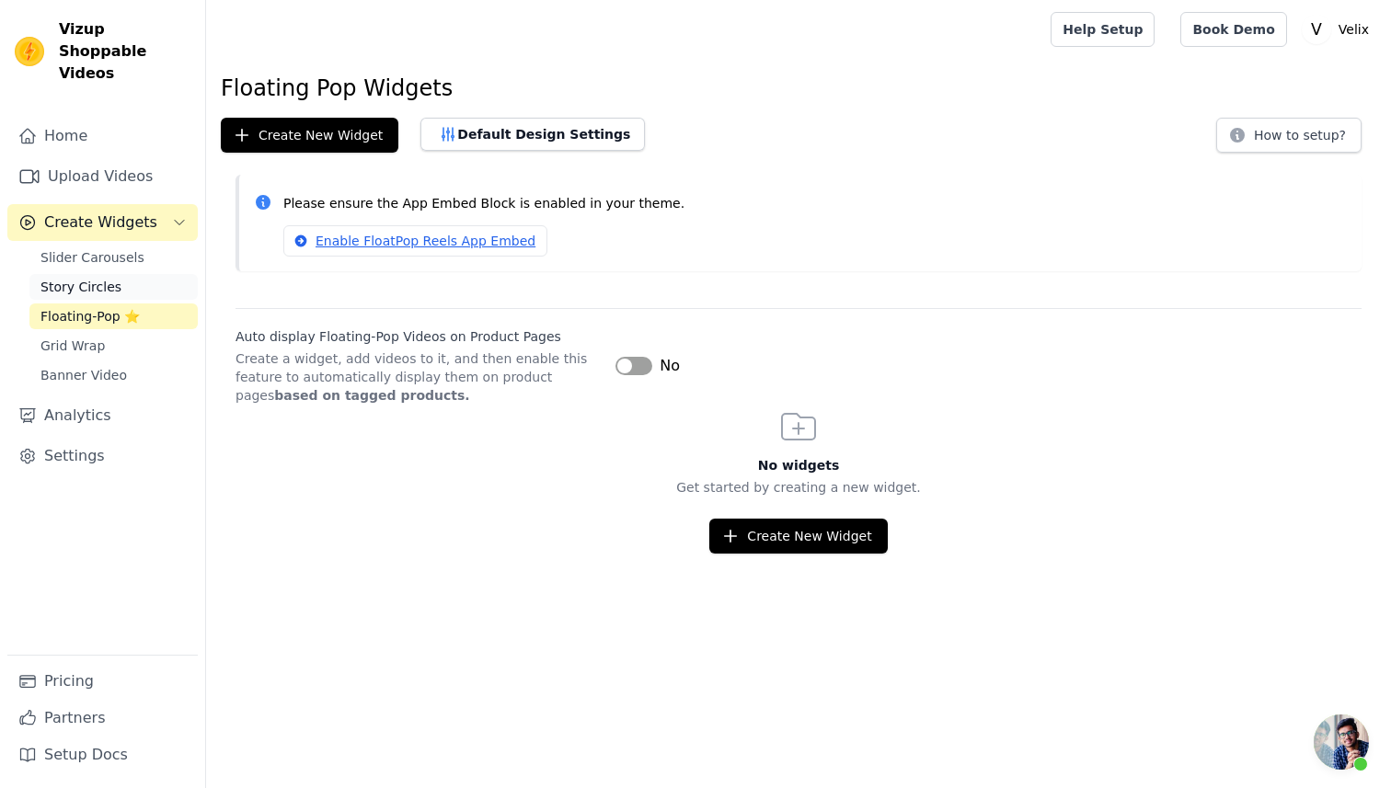
click at [127, 274] on link "Story Circles" at bounding box center [113, 287] width 168 height 26
